Goal: Information Seeking & Learning: Check status

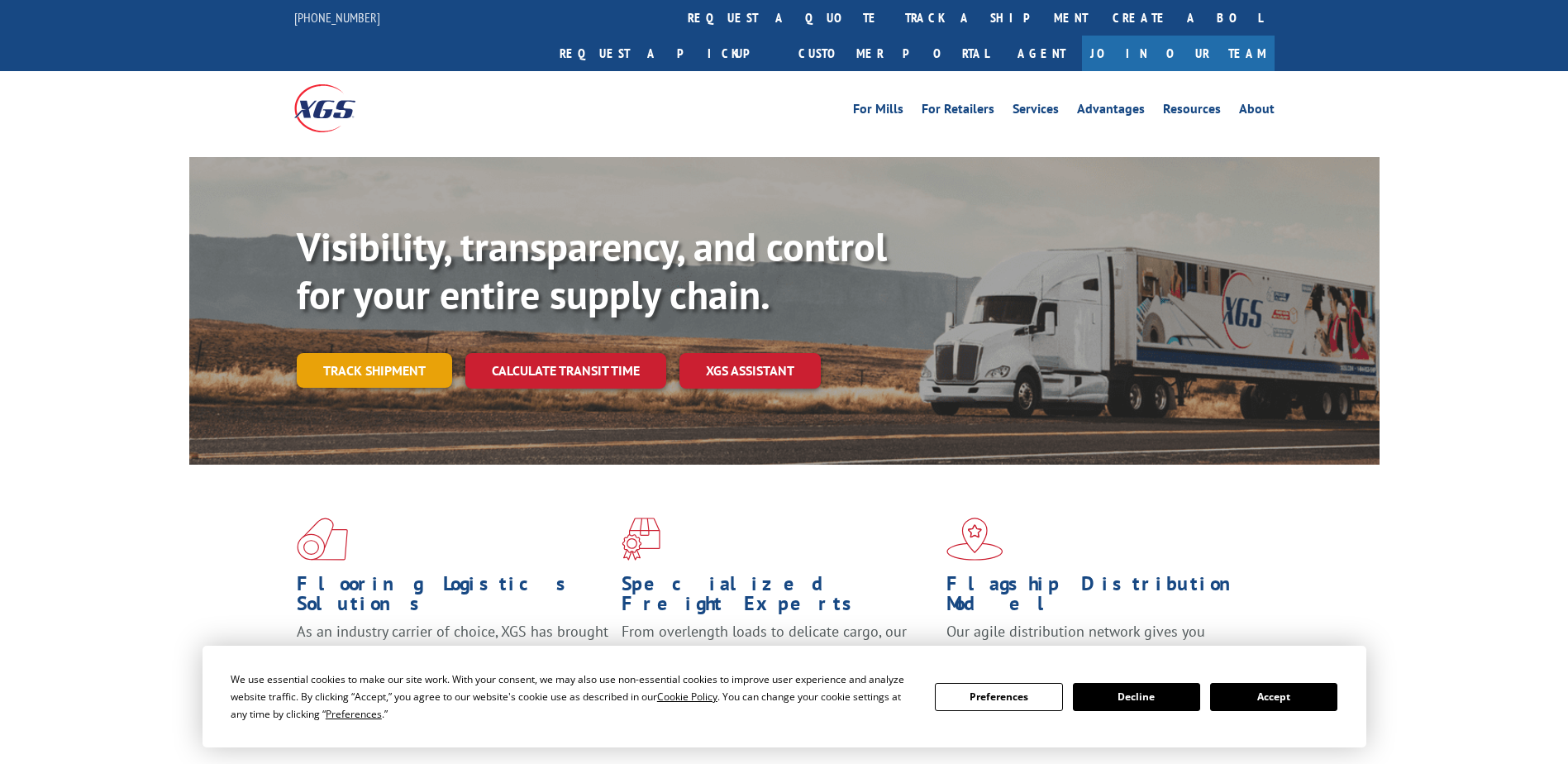
click at [355, 353] on link "Track shipment" at bounding box center [374, 371] width 155 height 35
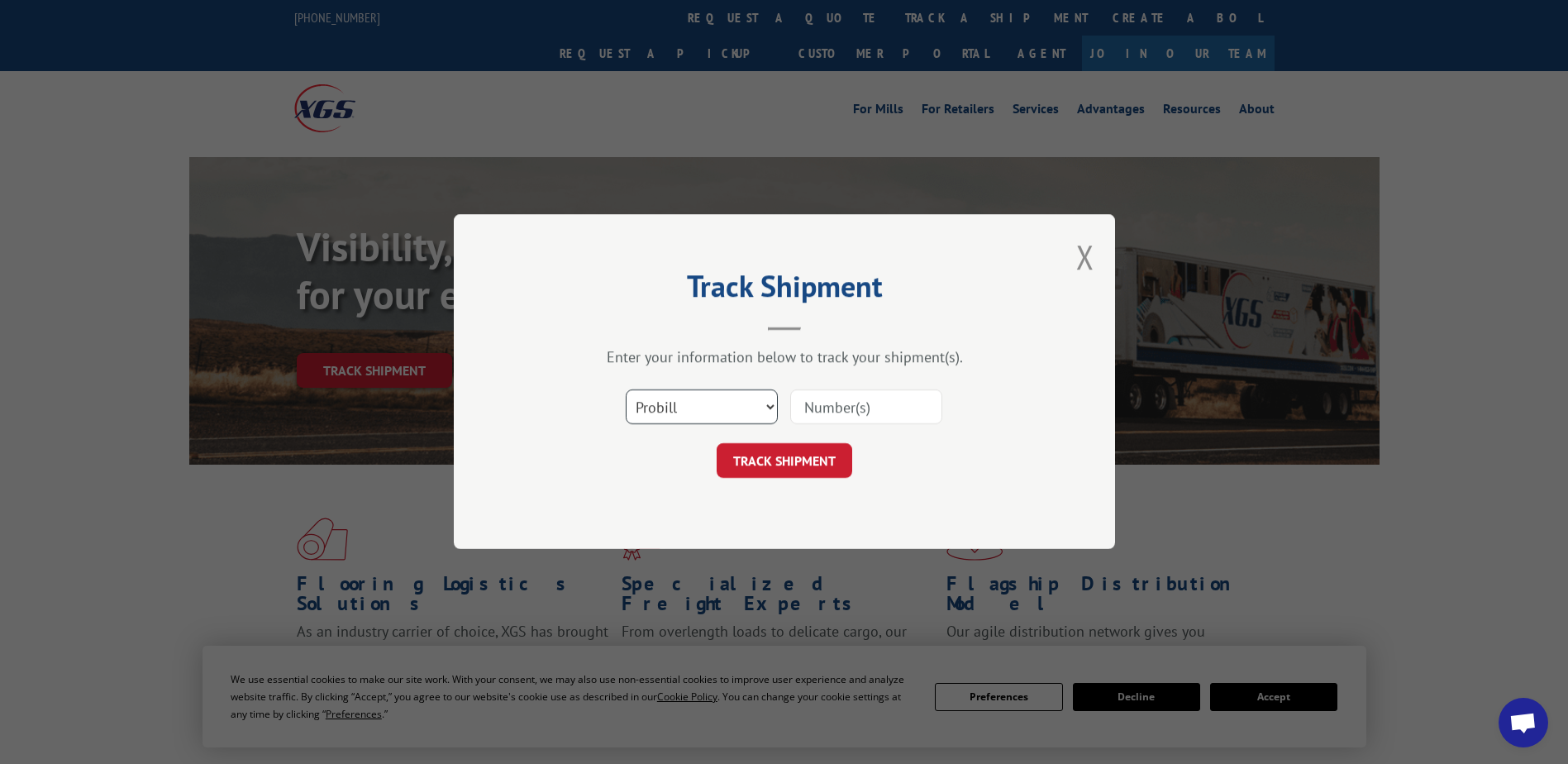
click at [711, 410] on select "Select category... Probill BOL PO" at bounding box center [702, 408] width 152 height 35
select select "po"
click at [625, 390] on select "Select category... Probill BOL PO" at bounding box center [702, 408] width 152 height 35
drag, startPoint x: 824, startPoint y: 391, endPoint x: 820, endPoint y: 403, distance: 12.6
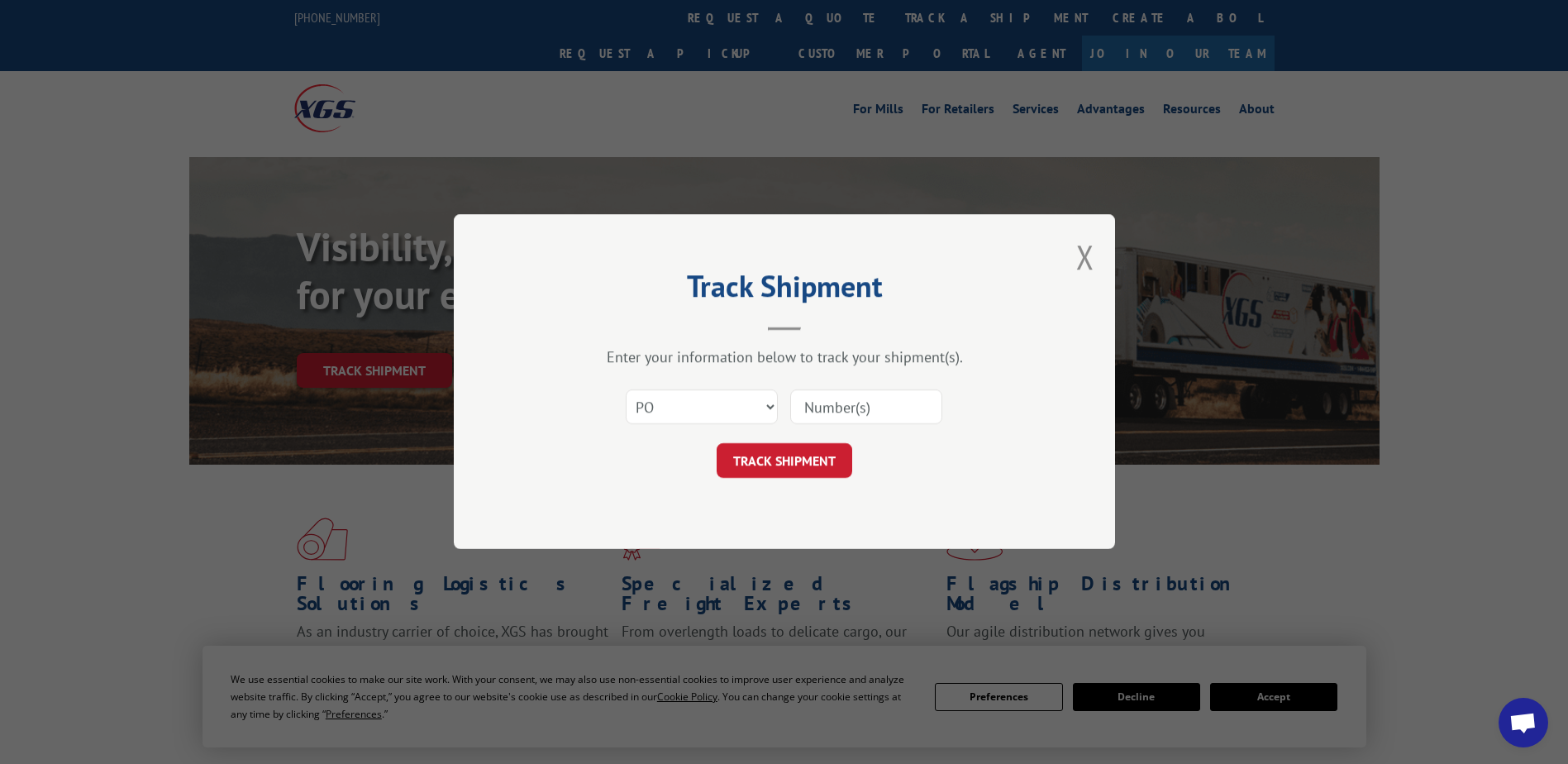
paste input "01515604"
type input "01515604"
click at [818, 467] on button "TRACK SHIPMENT" at bounding box center [784, 462] width 136 height 35
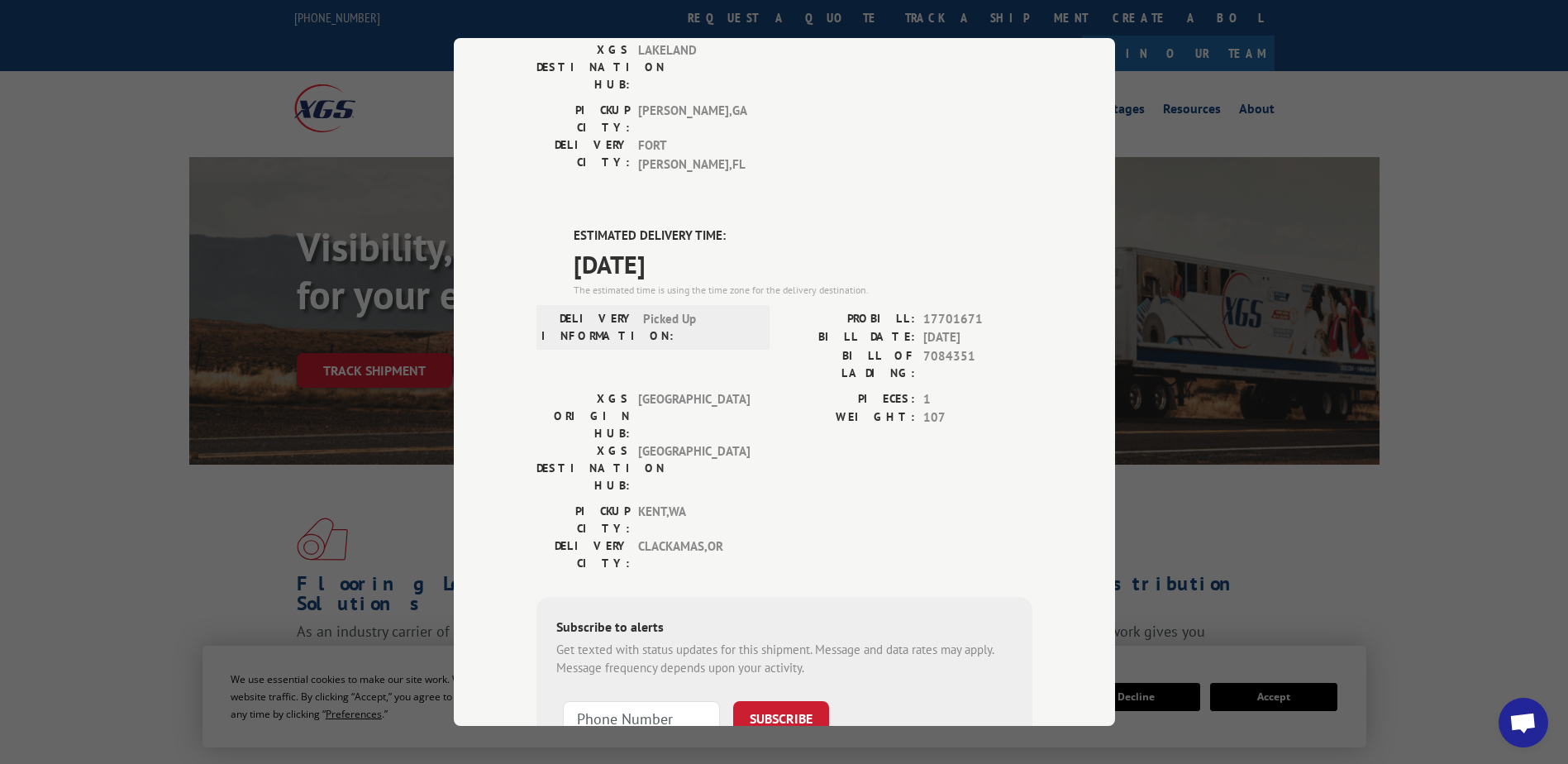
scroll to position [322, 0]
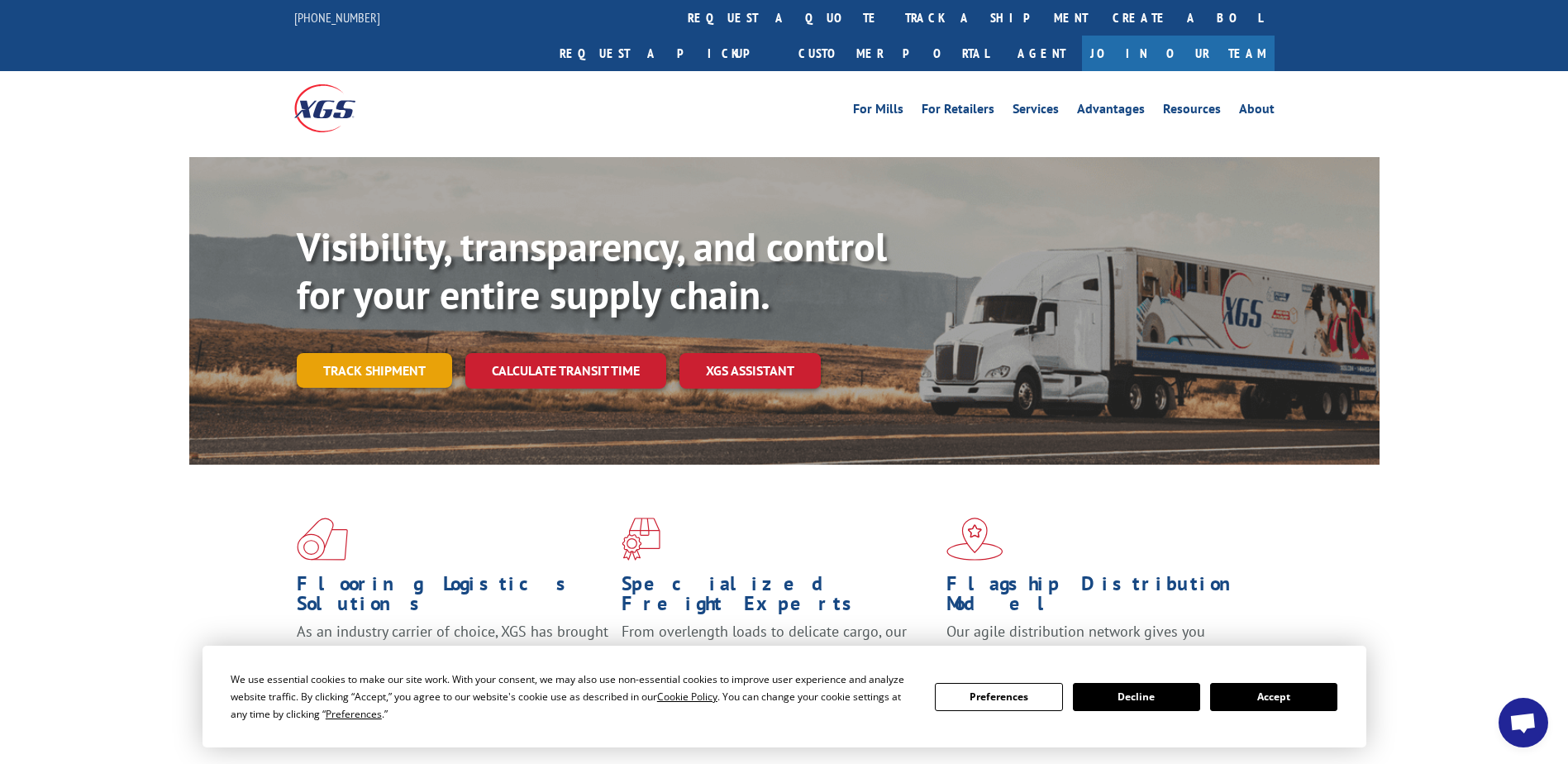
scroll to position [6987, 0]
click at [360, 353] on link "Track shipment" at bounding box center [374, 371] width 155 height 35
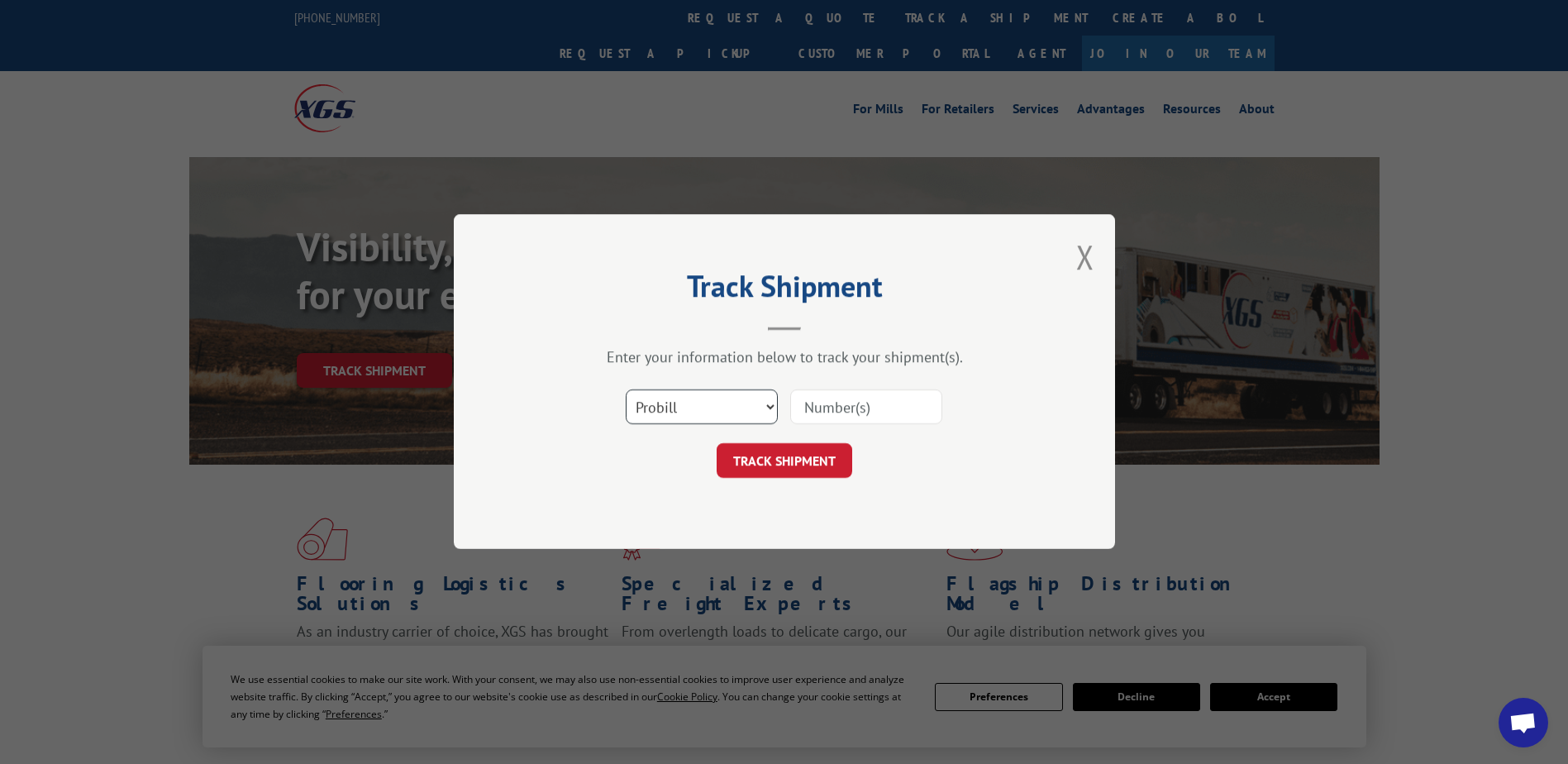
drag, startPoint x: 687, startPoint y: 405, endPoint x: 685, endPoint y: 422, distance: 17.1
click at [687, 405] on select "Select category... Probill BOL PO" at bounding box center [702, 408] width 152 height 35
select select "po"
click at [625, 390] on select "Select category... Probill BOL PO" at bounding box center [702, 408] width 152 height 35
paste input "17538054"
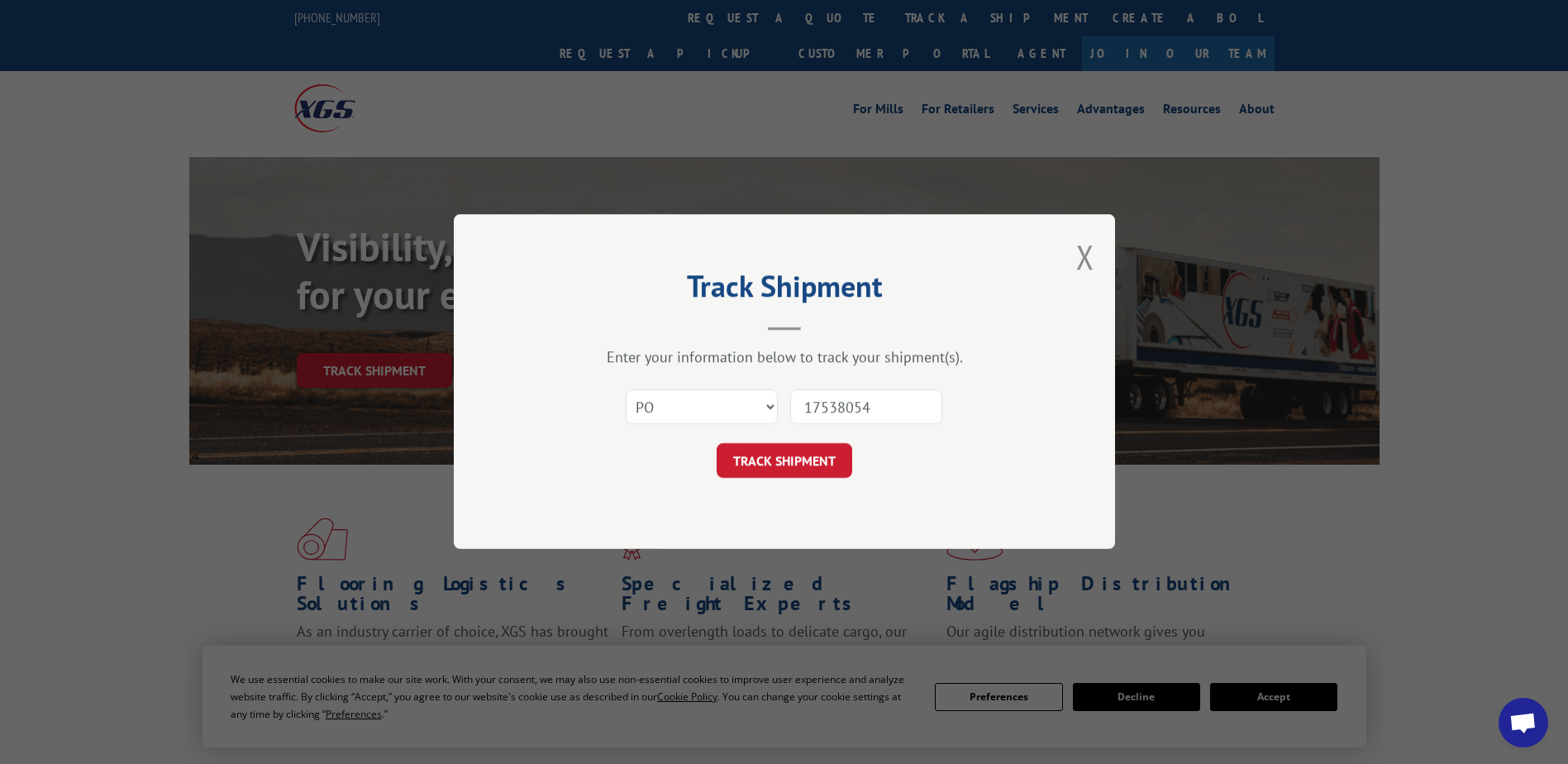
drag, startPoint x: 830, startPoint y: 403, endPoint x: 830, endPoint y: 414, distance: 11.0
click at [830, 405] on input "17538054" at bounding box center [866, 408] width 152 height 35
type input "17538054"
click button "TRACK SHIPMENT" at bounding box center [784, 462] width 136 height 35
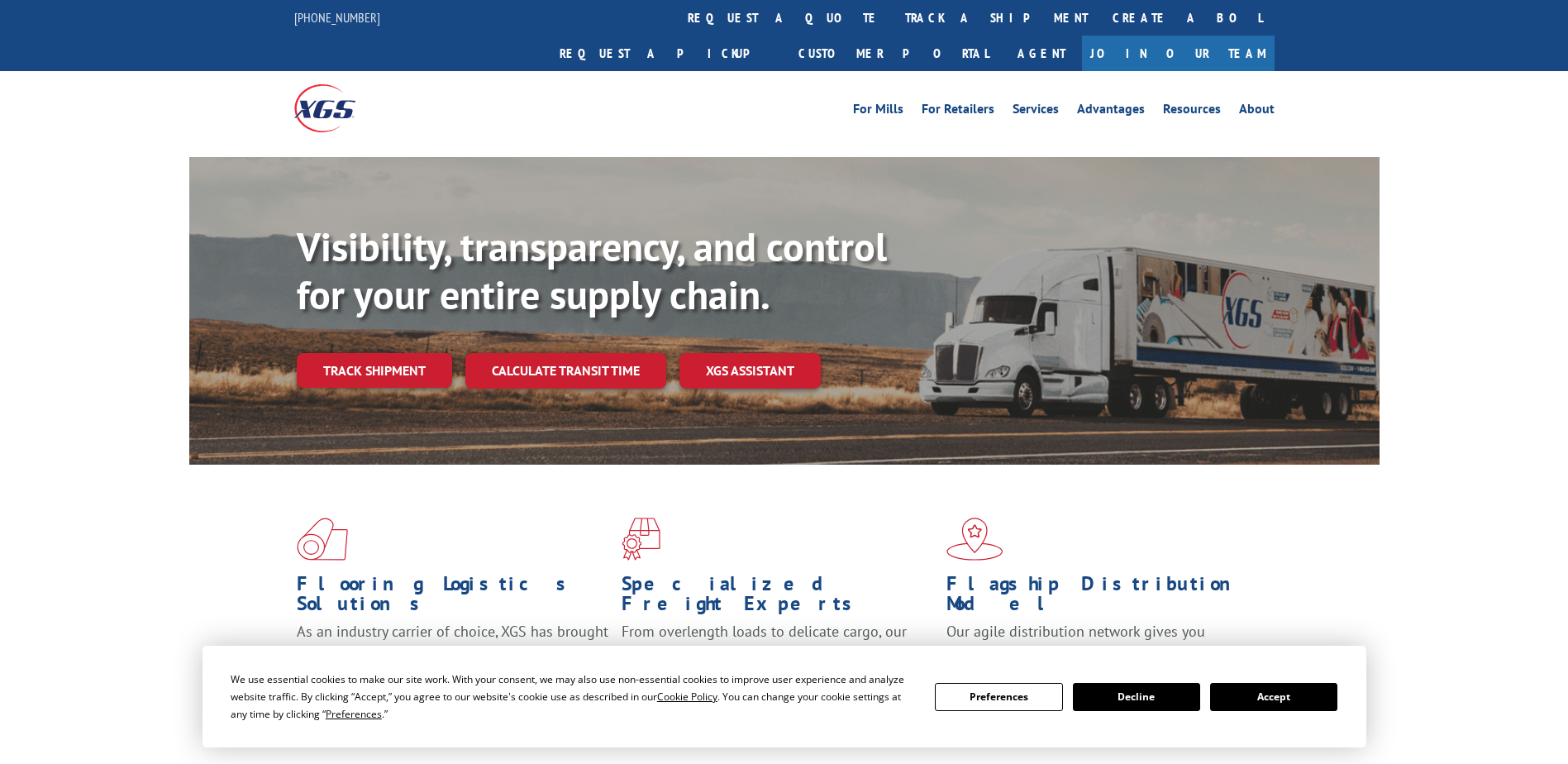
click at [413, 353] on link "Track shipment" at bounding box center [374, 371] width 155 height 35
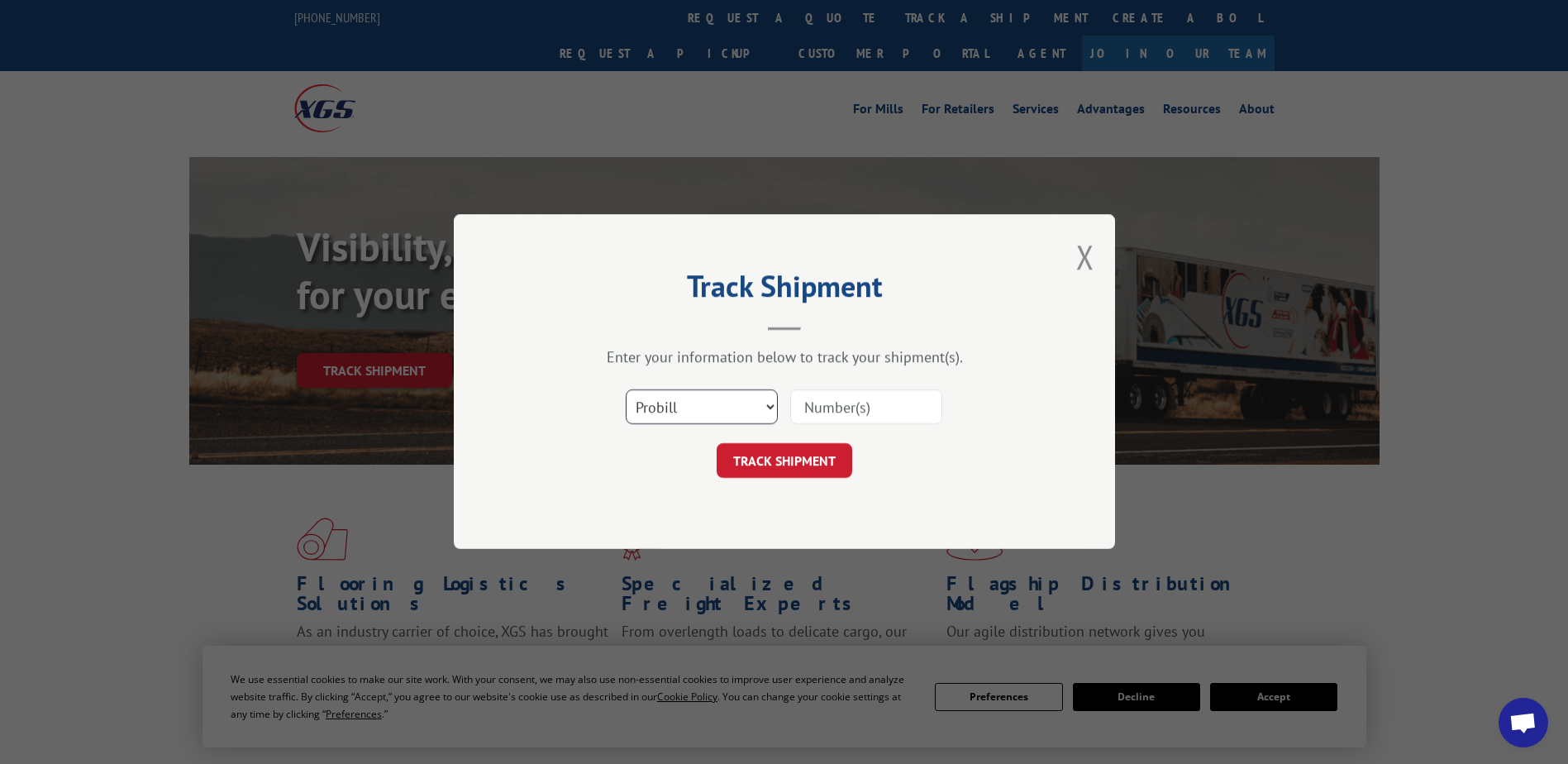
scroll to position [6987, 0]
click at [669, 416] on select "Select category... Probill BOL PO" at bounding box center [702, 408] width 152 height 35
select select "po"
click at [625, 390] on select "Select category... Probill BOL PO" at bounding box center [702, 408] width 152 height 35
paste input "18512999"
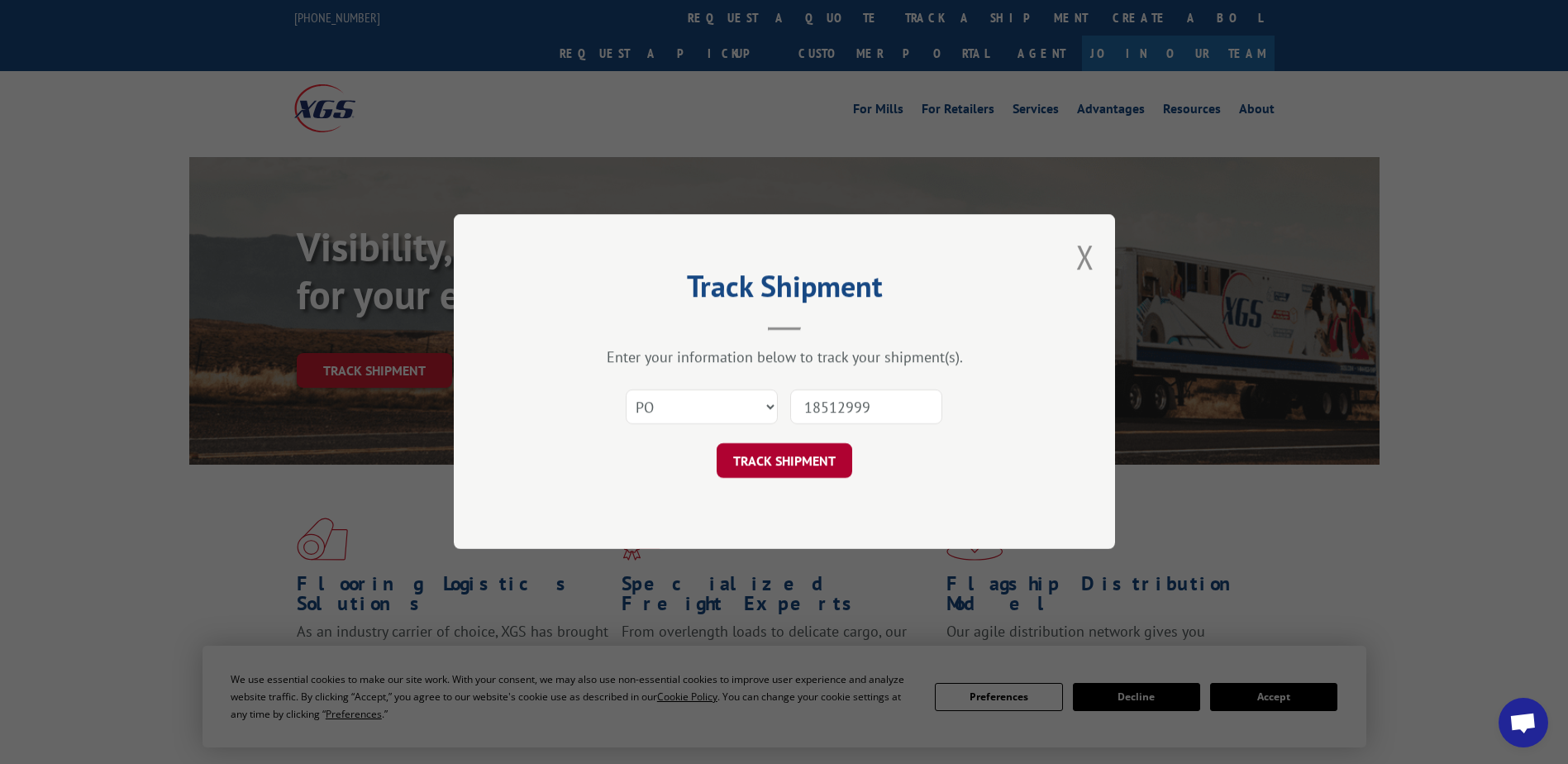
type input "18512999"
click at [784, 462] on button "TRACK SHIPMENT" at bounding box center [784, 462] width 136 height 35
